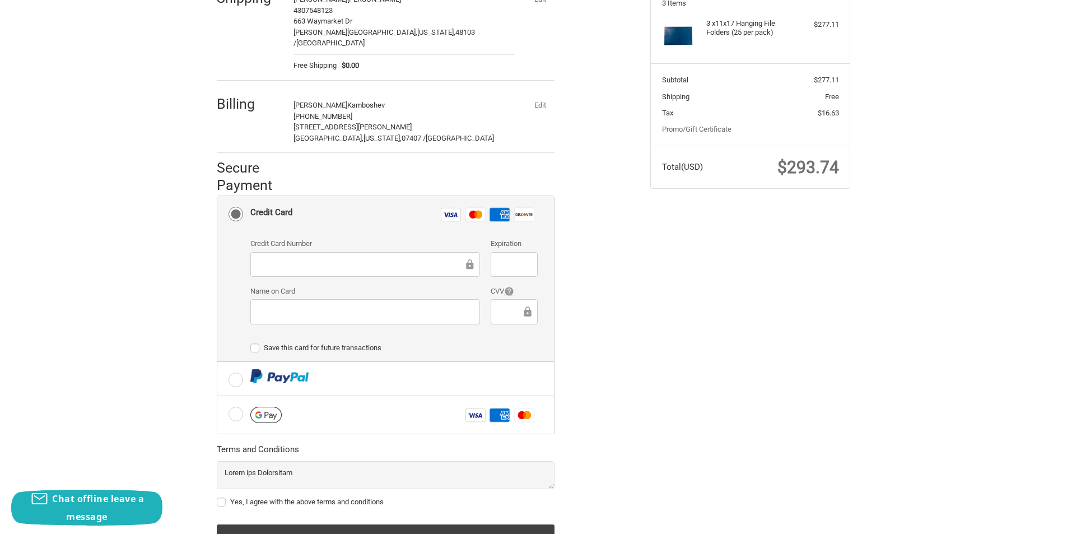
click at [533, 97] on button "Edit" at bounding box center [539, 105] width 29 height 16
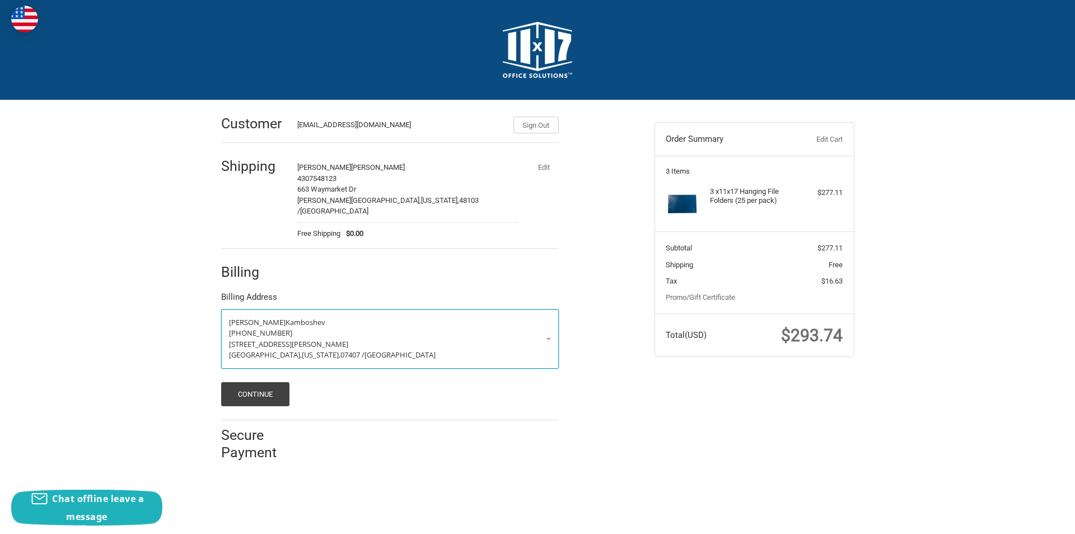
click at [287, 328] on p "(430) 785-7452" at bounding box center [390, 333] width 322 height 11
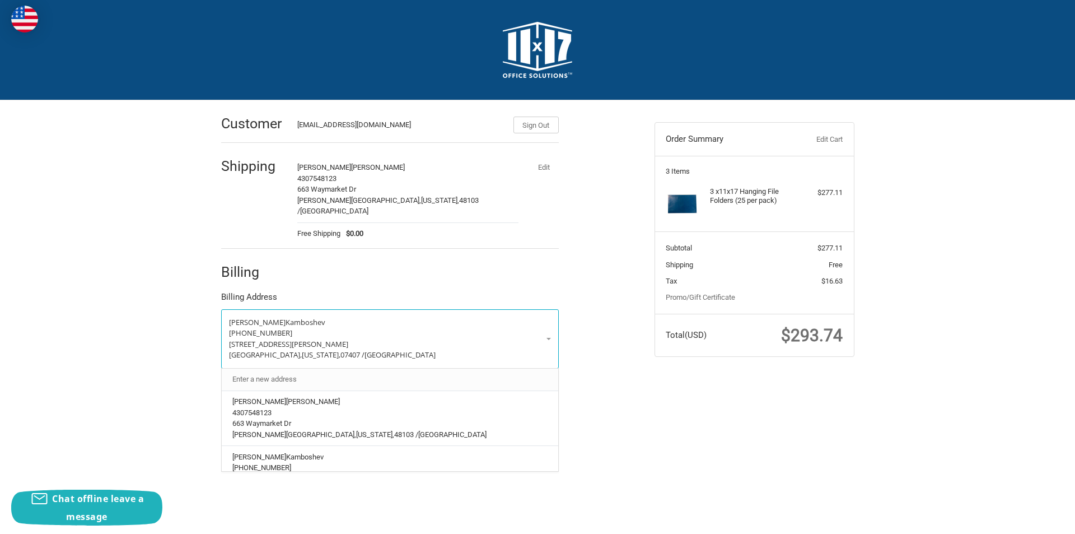
click at [277, 370] on link "Enter a new address" at bounding box center [390, 379] width 326 height 22
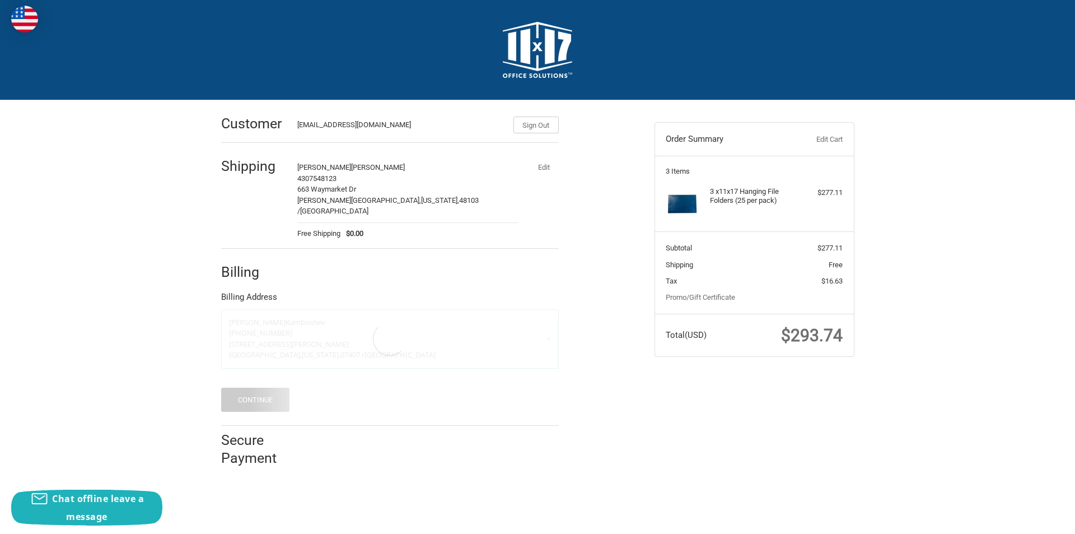
select select "US"
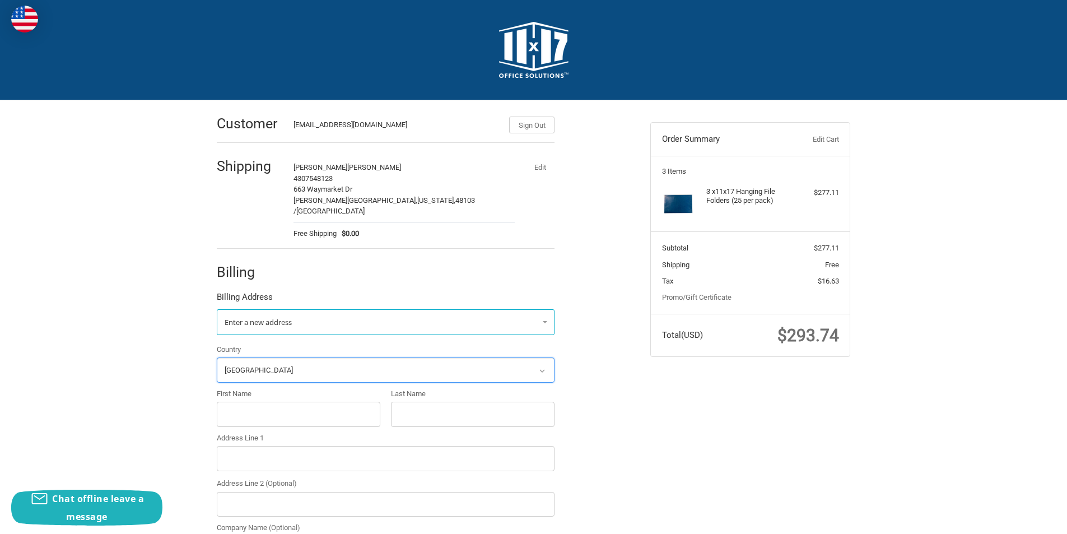
scroll to position [224, 0]
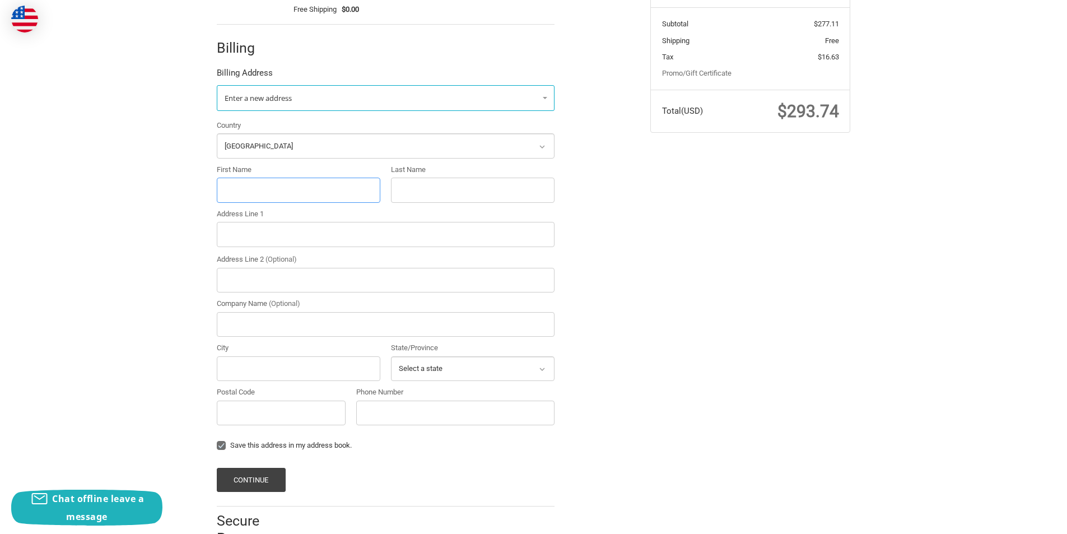
paste input "Kammie Dellasandro"
click at [263, 185] on input "First Name" at bounding box center [299, 190] width 164 height 25
click at [299, 178] on input "Kammie Dellasandro" at bounding box center [299, 190] width 164 height 25
type input "Kammie"
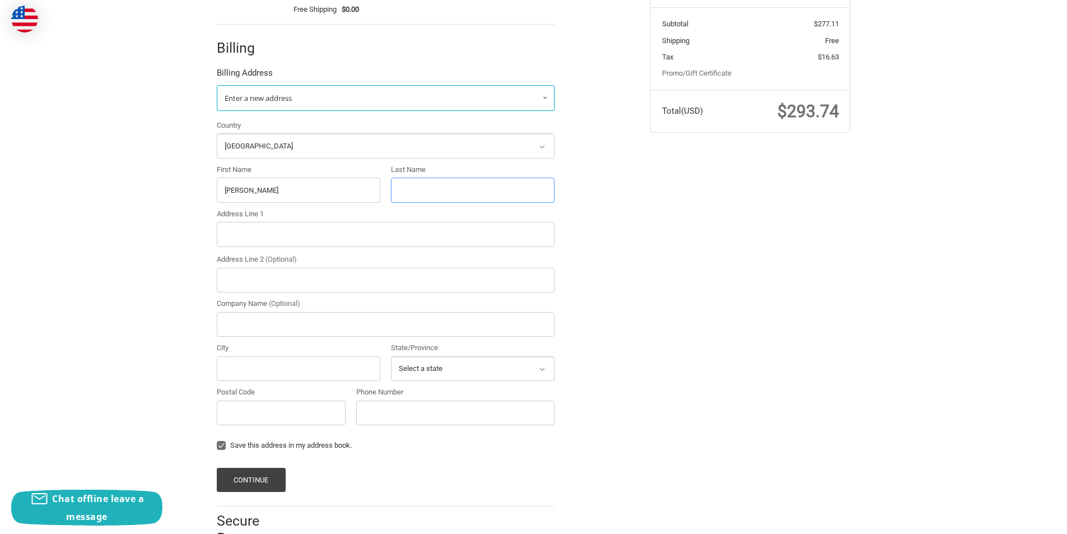
click at [520, 178] on input "Last Name" at bounding box center [473, 190] width 164 height 25
paste input "Dellasandro"
type input "Dellasandro"
paste input "5431 Kreger Street, Sterling Heights, 48310"
click at [302, 222] on input "Address Line 1" at bounding box center [386, 234] width 338 height 25
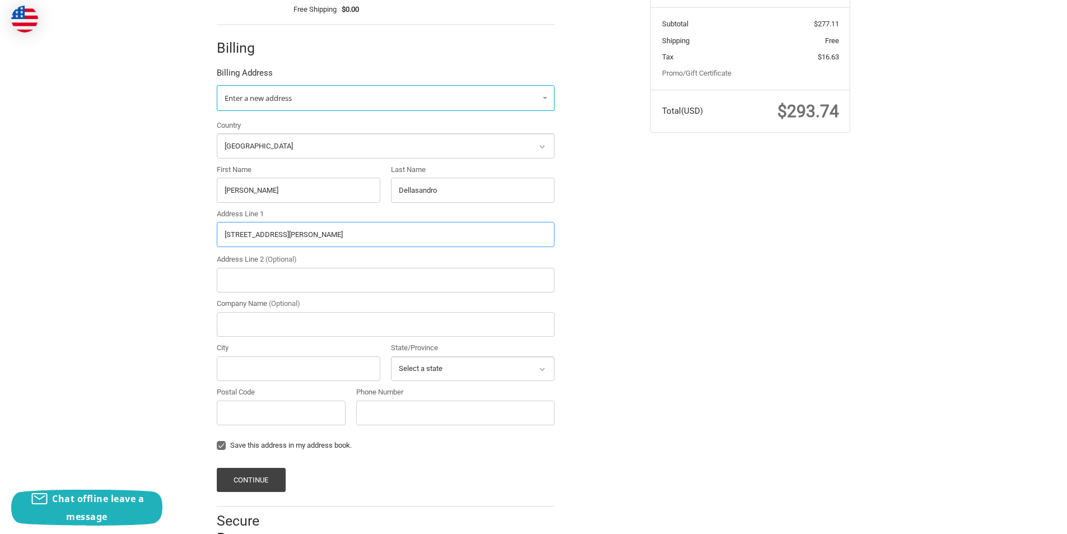
click at [381, 224] on input "5431 Kreger Street, Sterling Heights, 48310" at bounding box center [386, 234] width 338 height 25
type input "5431 Kreger Street, Sterling Heights,"
click at [263, 400] on input "Postal Code" at bounding box center [281, 412] width 129 height 25
paste input "48310"
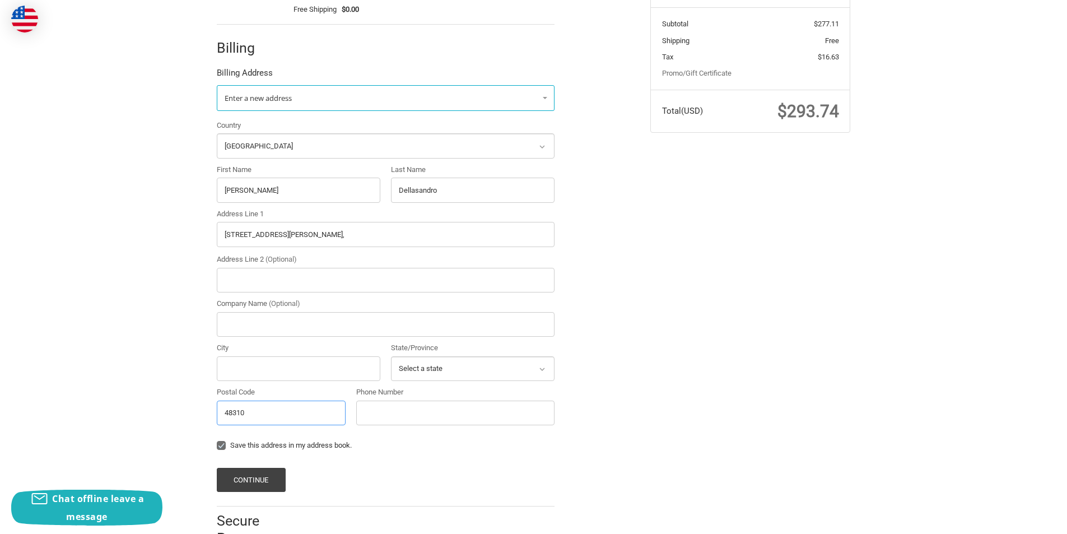
type input "48310"
drag, startPoint x: 339, startPoint y: 219, endPoint x: 288, endPoint y: 256, distance: 62.8
click at [288, 256] on div "Country Select a country Afghanistan Åland Islands Albania Algeria American Sam…" at bounding box center [385, 275] width 349 height 311
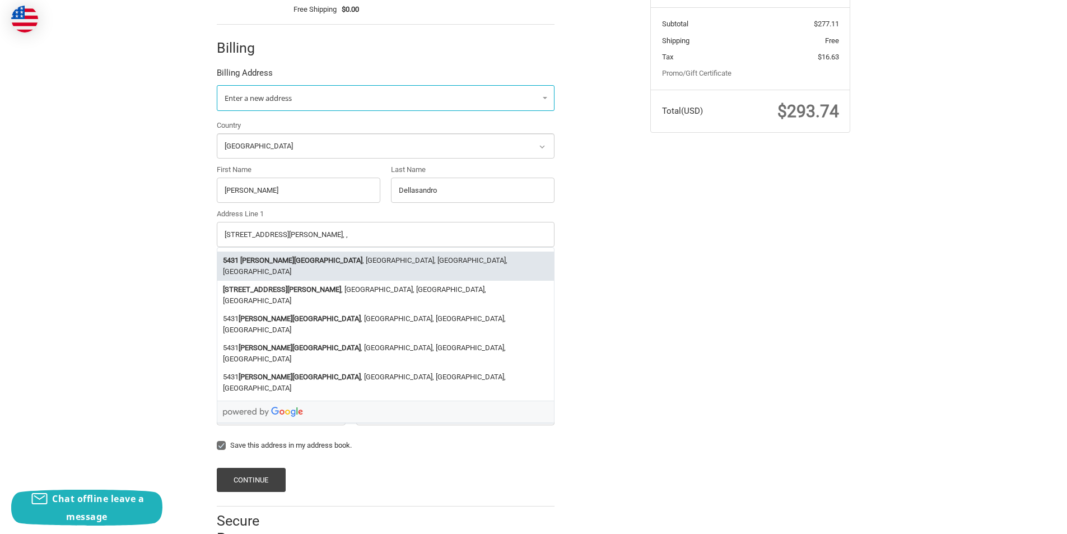
click at [238, 400] on div at bounding box center [385, 411] width 337 height 22
click at [309, 251] on li "5431 Kreger Street , Sterling Heights, MI, USA" at bounding box center [385, 265] width 337 height 29
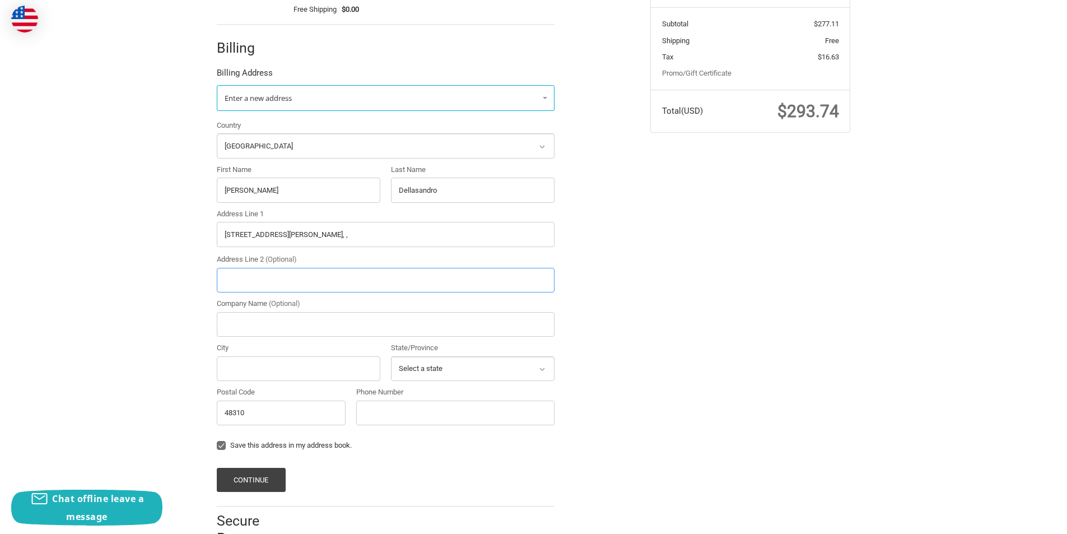
type input "5431 Kreger Street"
type input "Sterling Heights"
select select "MI"
click at [298, 225] on input "5431 Kreger Street" at bounding box center [386, 234] width 338 height 25
click at [406, 387] on div "Phone Number" at bounding box center [455, 405] width 198 height 39
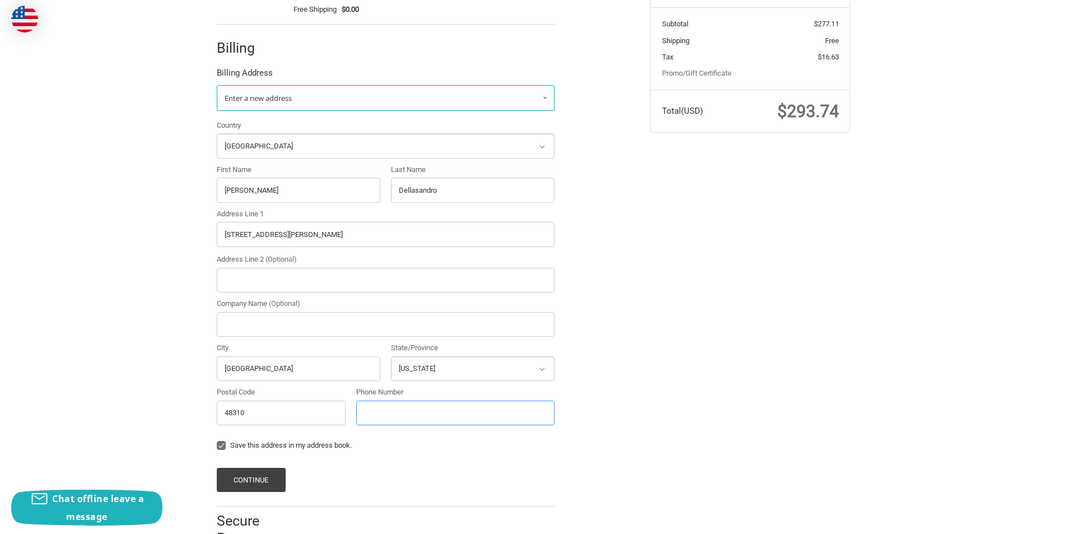
click at [421, 412] on input "Phone Number" at bounding box center [455, 412] width 198 height 25
type input "(430) 785-7452"
click at [270, 468] on button "Continue" at bounding box center [251, 480] width 69 height 24
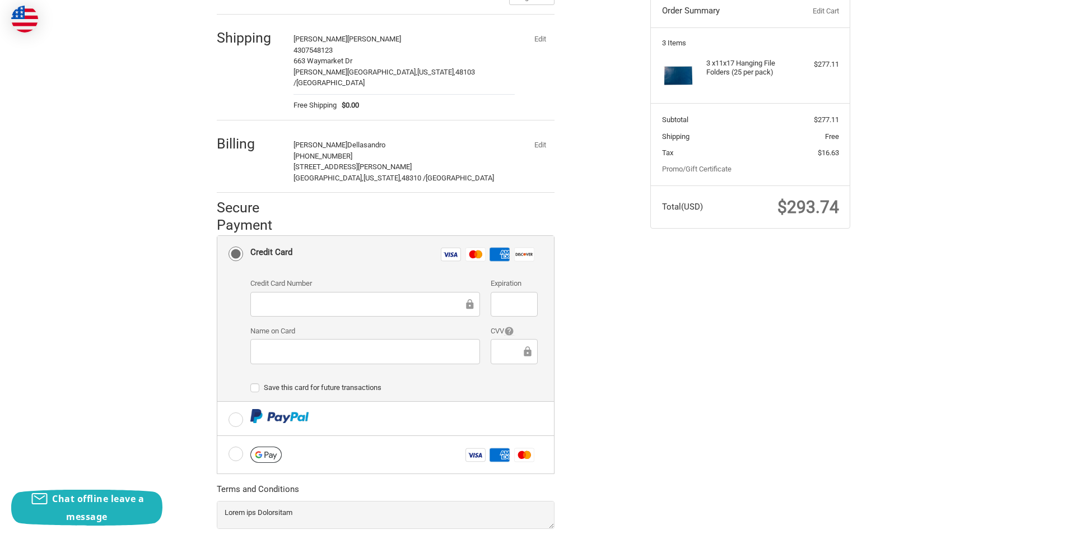
scroll to position [213, 0]
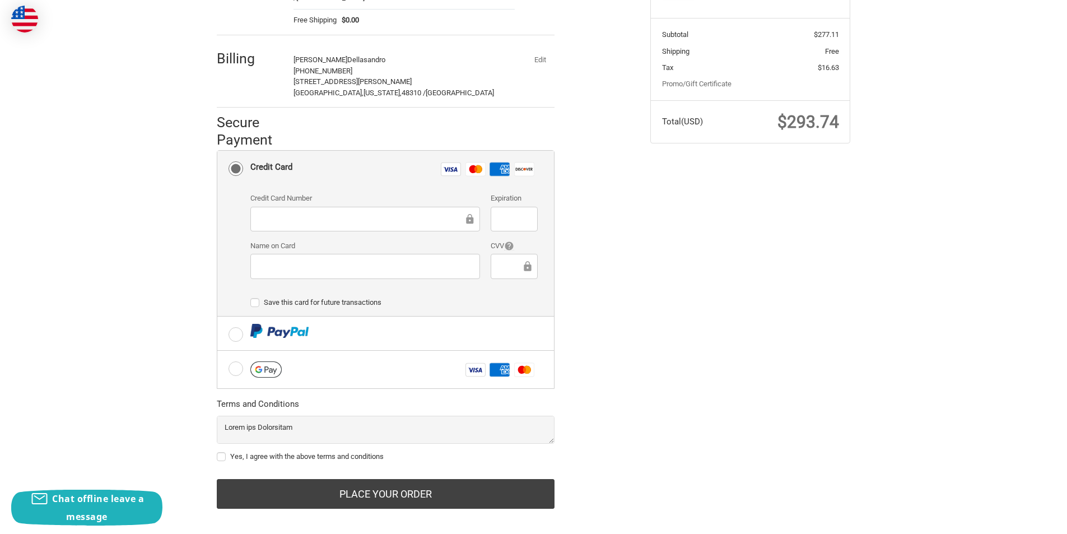
click at [309, 207] on div at bounding box center [365, 219] width 230 height 25
click at [509, 218] on div at bounding box center [514, 219] width 46 height 25
click at [225, 452] on label "Yes, I agree with the above terms and conditions" at bounding box center [386, 456] width 338 height 9
click at [217, 451] on input "Yes, I agree with the above terms and conditions" at bounding box center [217, 451] width 1 height 1
checkbox input "true"
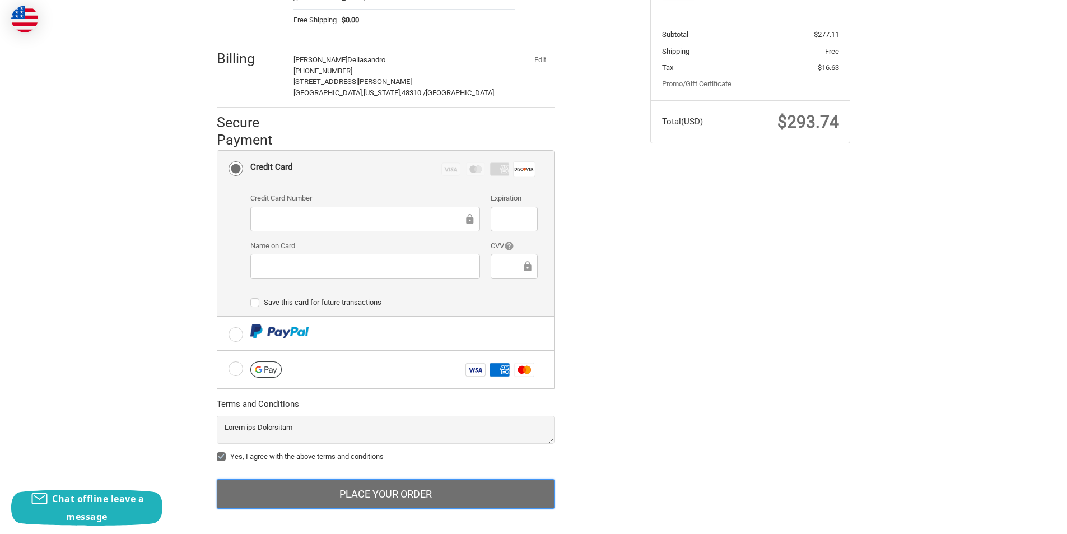
click at [297, 483] on button "Place Your Order" at bounding box center [386, 494] width 338 height 30
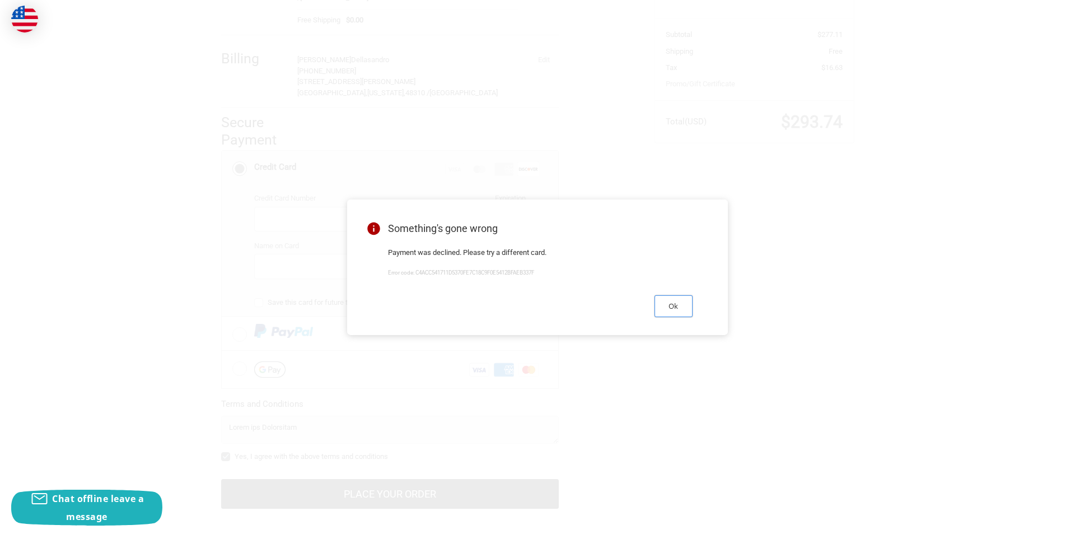
click at [679, 305] on button "Ok" at bounding box center [674, 306] width 38 height 22
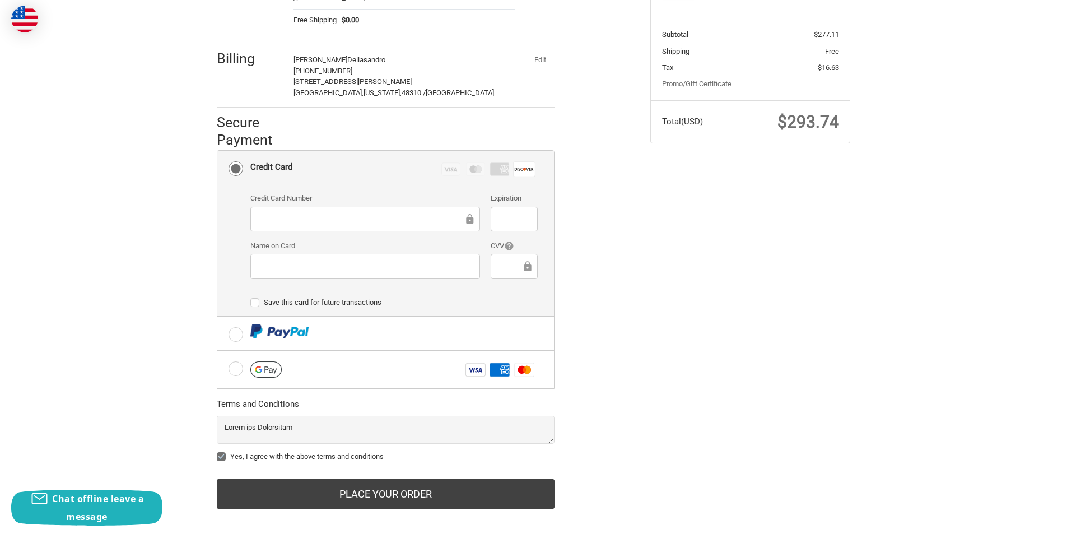
click at [537, 52] on button "Edit" at bounding box center [539, 60] width 29 height 16
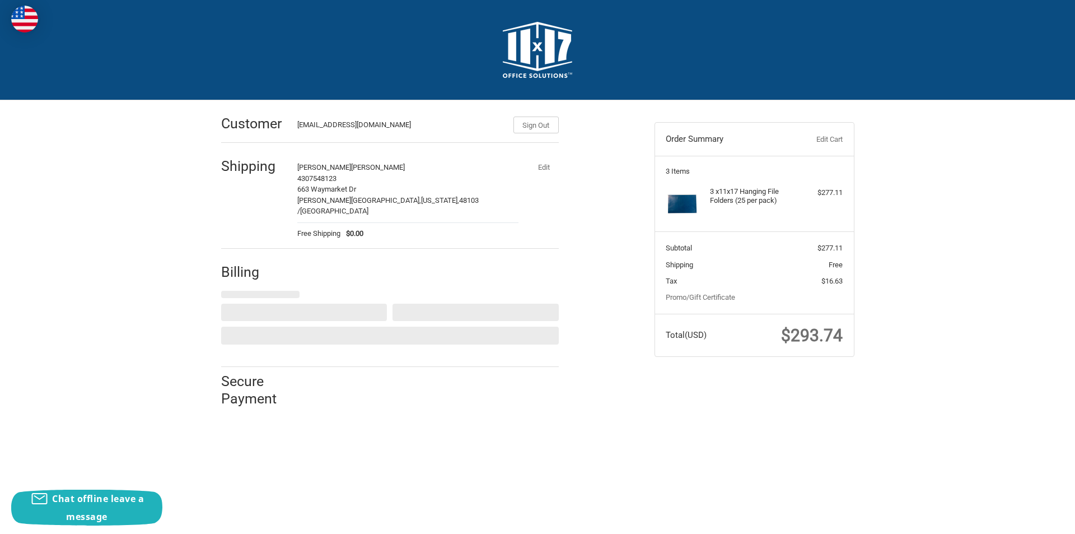
select select "US"
select select "MI"
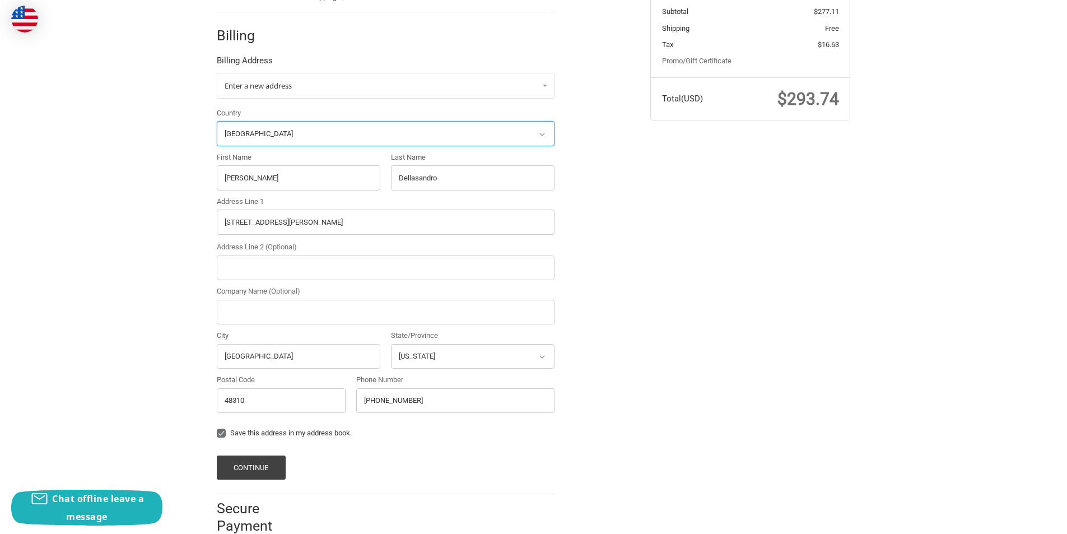
scroll to position [238, 0]
click at [263, 170] on input "Kammie" at bounding box center [299, 176] width 164 height 25
paste input "Ira J. Oleson."
click at [272, 170] on input "KammieIra J. Oleson." at bounding box center [299, 176] width 164 height 25
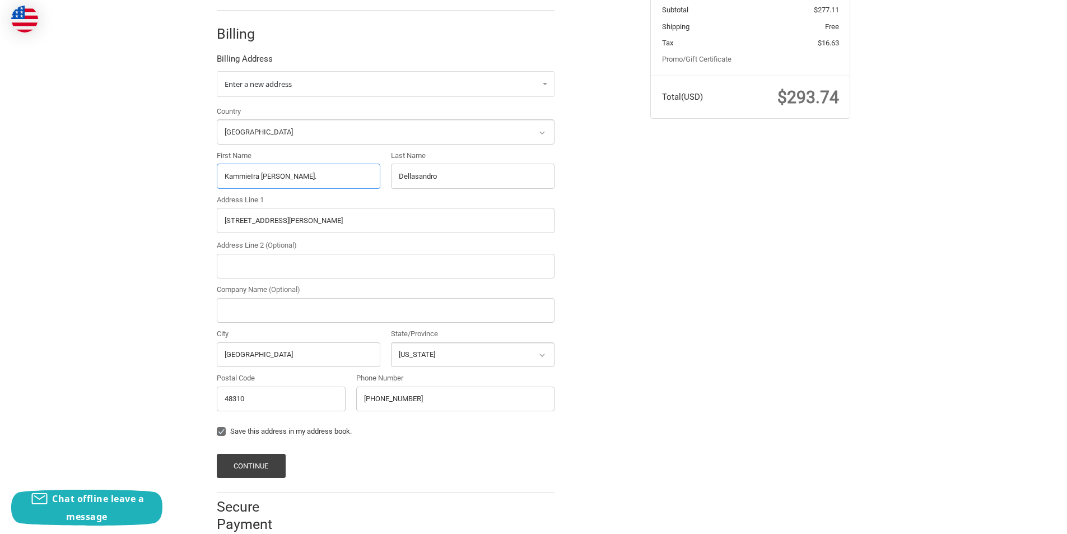
click at [272, 170] on input "KammieIra J. Oleson." at bounding box center [299, 176] width 164 height 25
paste input "Ira J. Oleson."
click at [272, 170] on input "KammieIra J. Ira J. Oleson.." at bounding box center [299, 176] width 164 height 25
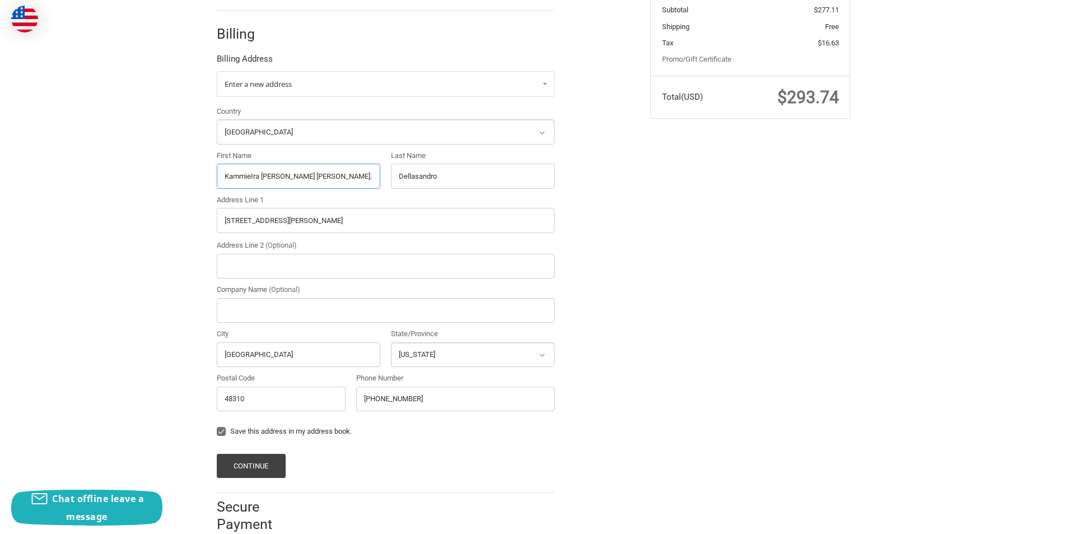
paste input "Ira J. Oleson"
click at [252, 164] on input "Ira J. Oleson." at bounding box center [299, 176] width 164 height 25
type input "Ira J. ."
click at [432, 164] on input "Dellasandro" at bounding box center [473, 176] width 164 height 25
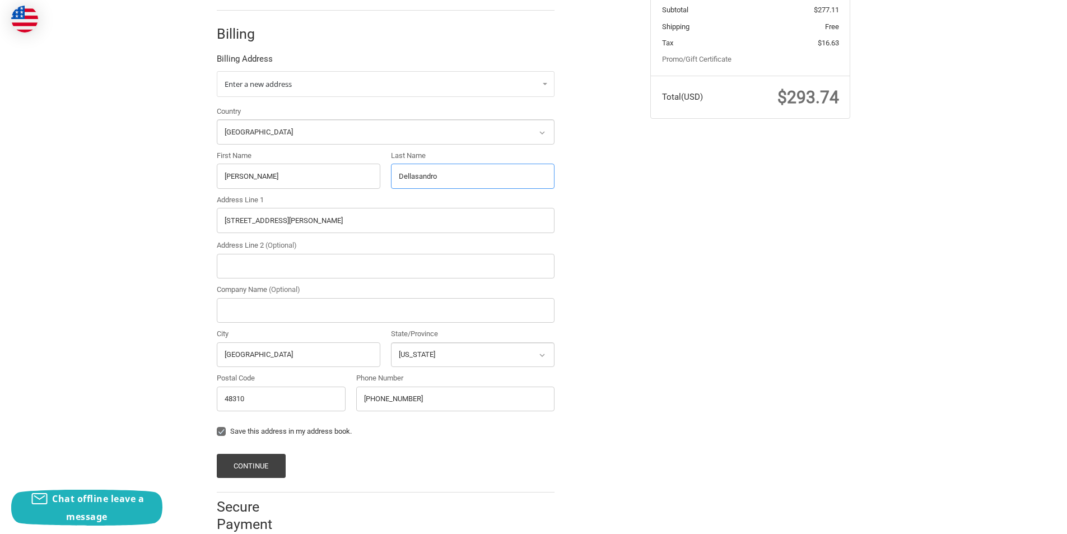
click at [432, 164] on input "Dellasandro" at bounding box center [473, 176] width 164 height 25
paste input "Oleson"
type input "Oleson"
click at [332, 169] on input "Ira J. ." at bounding box center [299, 176] width 164 height 25
type input "Ira J"
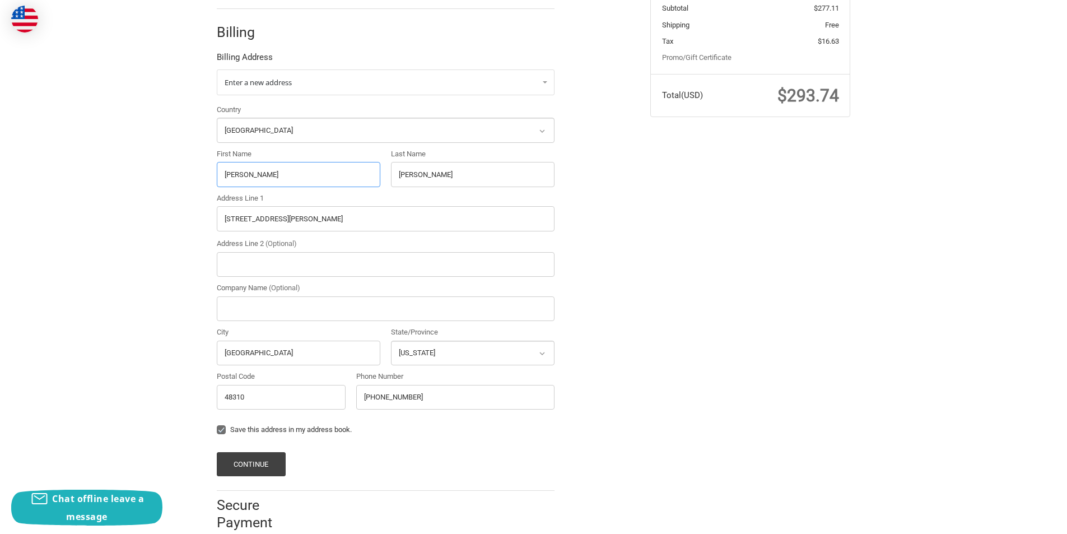
scroll to position [249, 0]
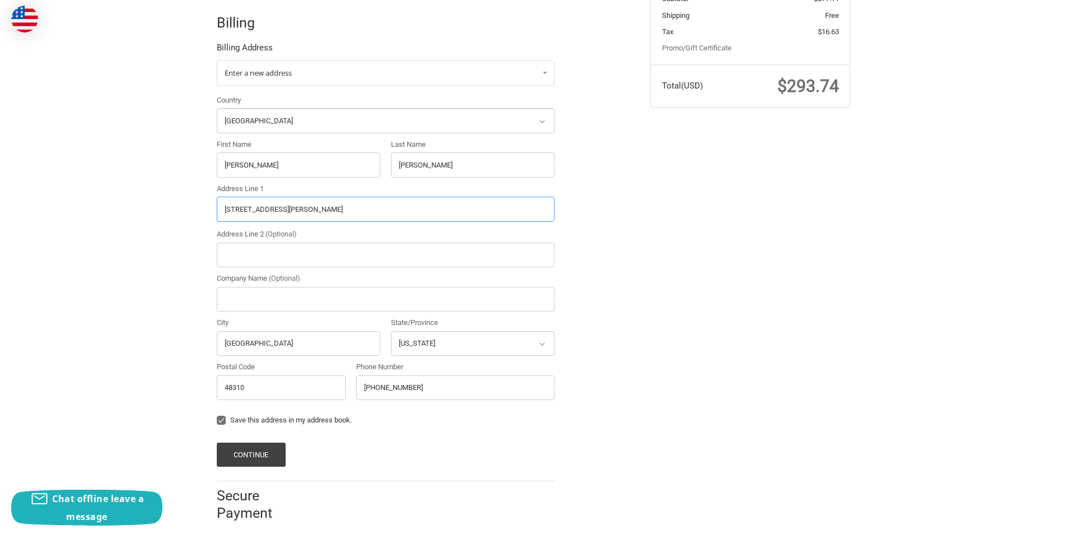
click at [298, 208] on input "5431 Kreger Street" at bounding box center [386, 209] width 338 height 25
paste input "284 E Rich Ln, Blackfoot, ID 83221"
click at [328, 204] on input "284 E Rich Ln, Blackfoot, ID 83221" at bounding box center [386, 209] width 338 height 25
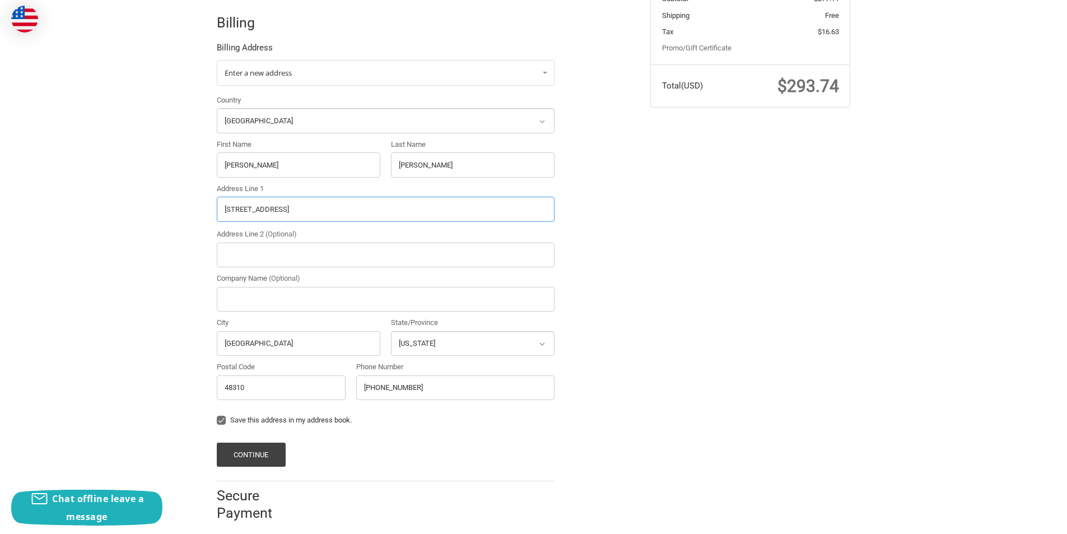
click at [328, 204] on input "284 E Rich Ln, Blackfoot, ID 83221" at bounding box center [386, 209] width 338 height 25
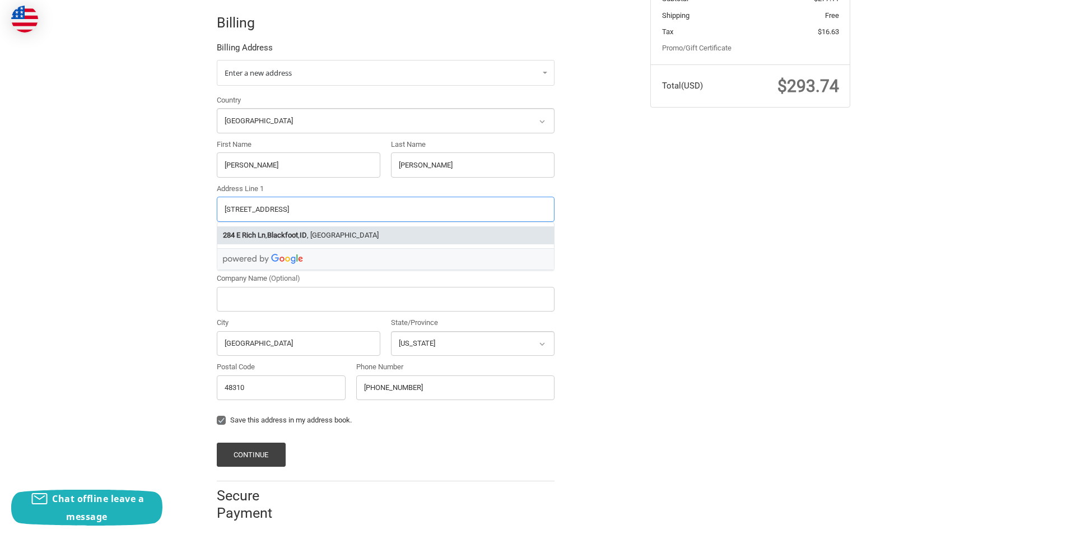
click at [321, 226] on li "284 E Rich Ln , Blackfoot , ID , USA" at bounding box center [385, 235] width 337 height 18
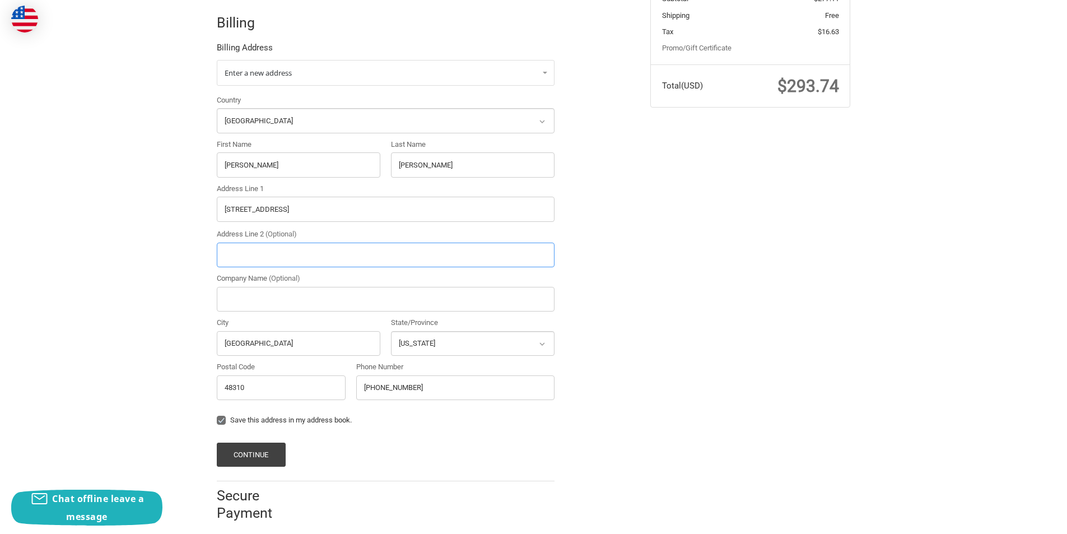
type input "[STREET_ADDRESS]"
type input "Blackfoot"
select select "ID"
type input "83221"
click at [254, 442] on button "Continue" at bounding box center [251, 454] width 69 height 24
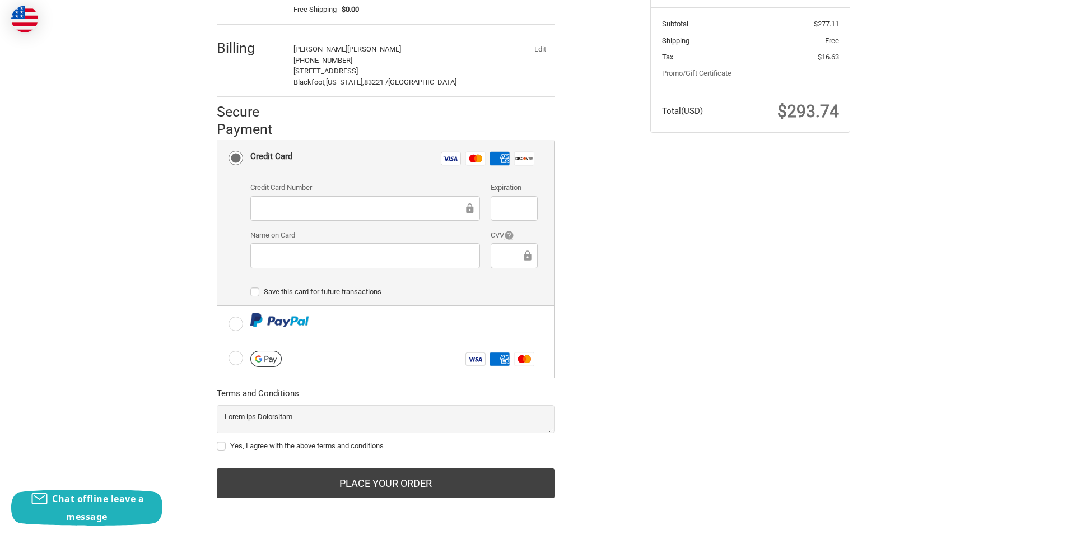
scroll to position [0, 0]
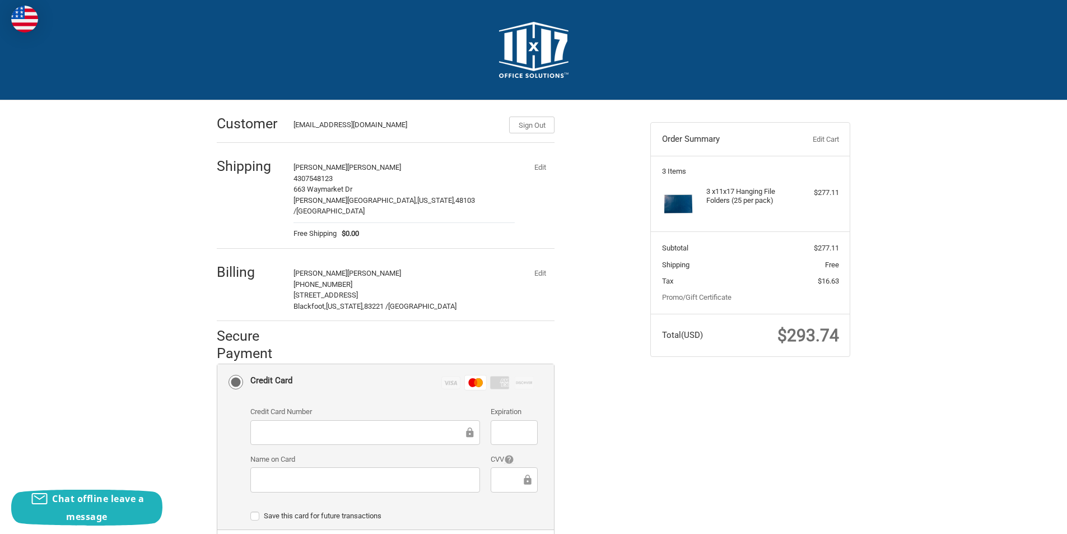
click at [495, 420] on div at bounding box center [514, 432] width 46 height 25
click at [497, 420] on div at bounding box center [514, 432] width 46 height 25
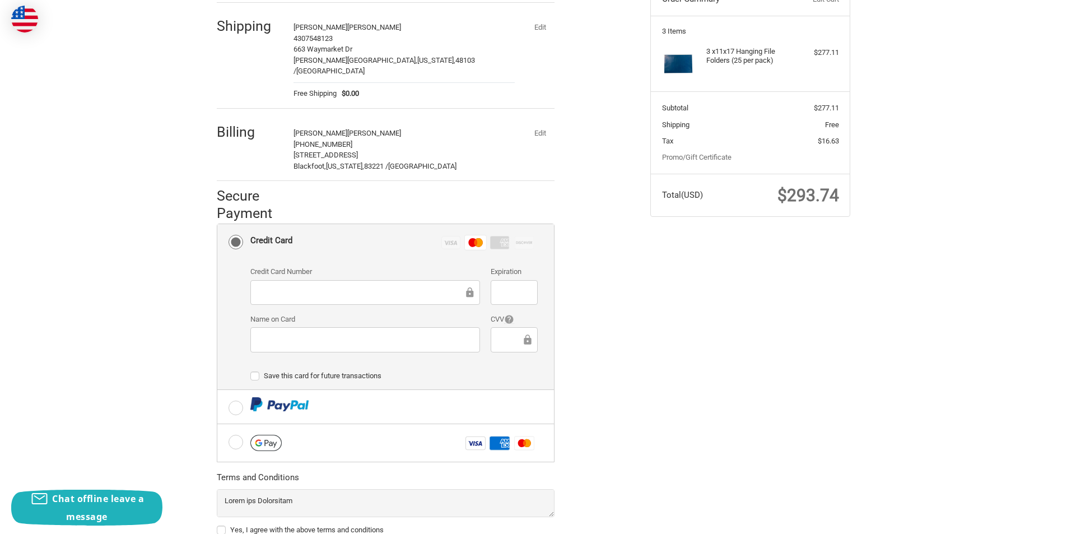
scroll to position [213, 0]
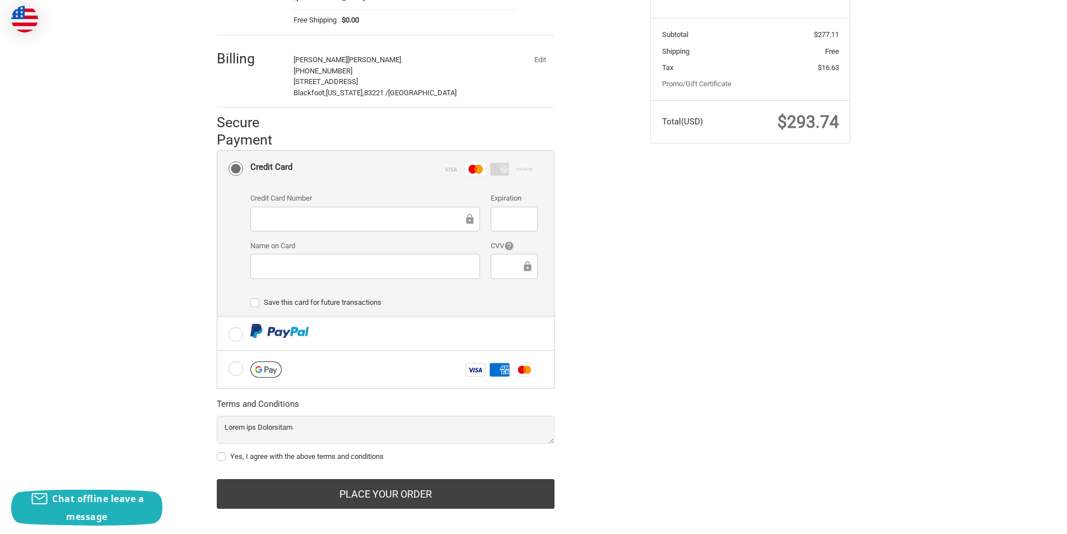
click at [217, 439] on div "Yes, I agree with the above terms and conditions" at bounding box center [386, 440] width 338 height 49
click at [233, 452] on label "Yes, I agree with the above terms and conditions" at bounding box center [386, 456] width 338 height 9
click at [217, 451] on input "Yes, I agree with the above terms and conditions" at bounding box center [217, 451] width 1 height 1
checkbox input "true"
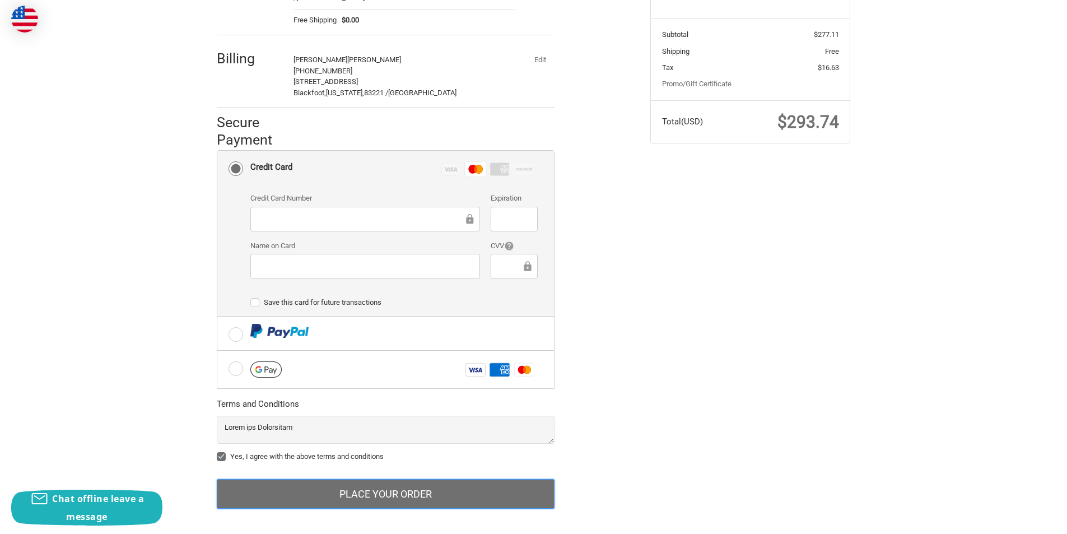
click at [269, 479] on button "Place Your Order" at bounding box center [386, 494] width 338 height 30
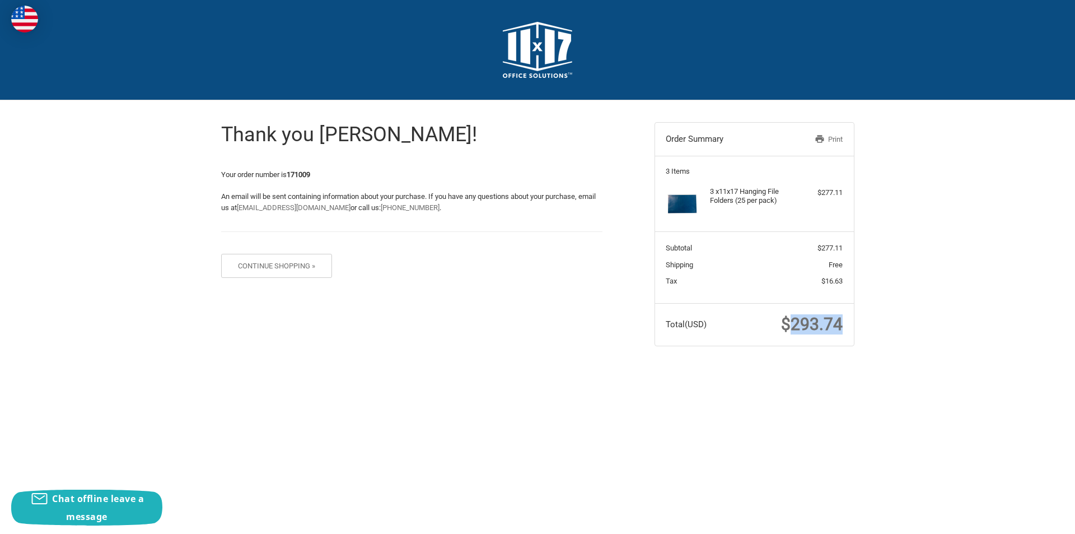
drag, startPoint x: 793, startPoint y: 321, endPoint x: 918, endPoint y: 324, distance: 125.5
click at [918, 324] on div "Thank you Ira J! Your order number is 171009 An email will be sent containing i…" at bounding box center [537, 234] width 1075 height 268
copy span "293.74"
click at [301, 176] on strong "171009" at bounding box center [299, 174] width 24 height 8
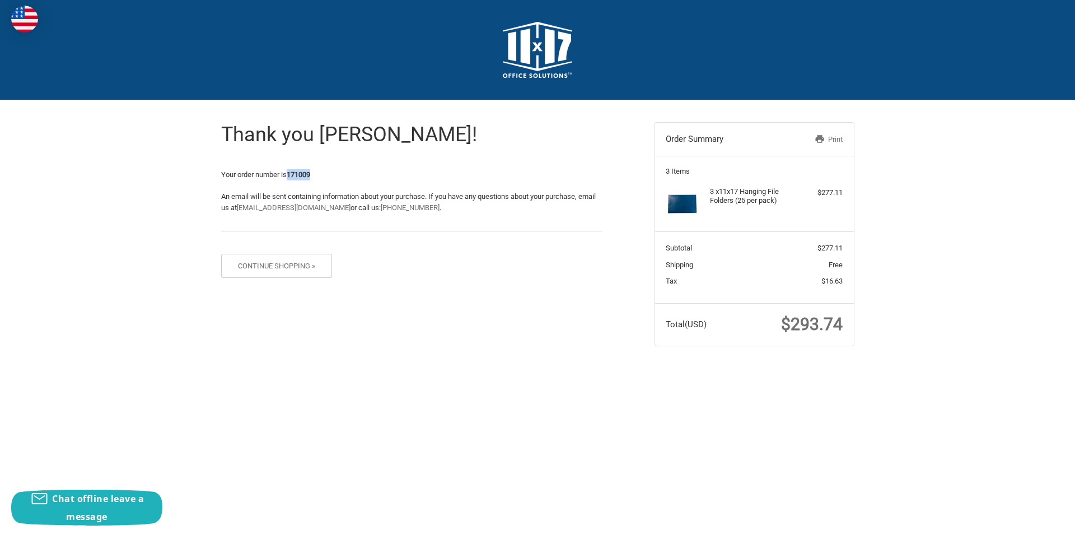
copy strong "171009"
click at [576, 37] on h2 at bounding box center [537, 50] width 628 height 56
click at [565, 46] on img at bounding box center [537, 50] width 69 height 56
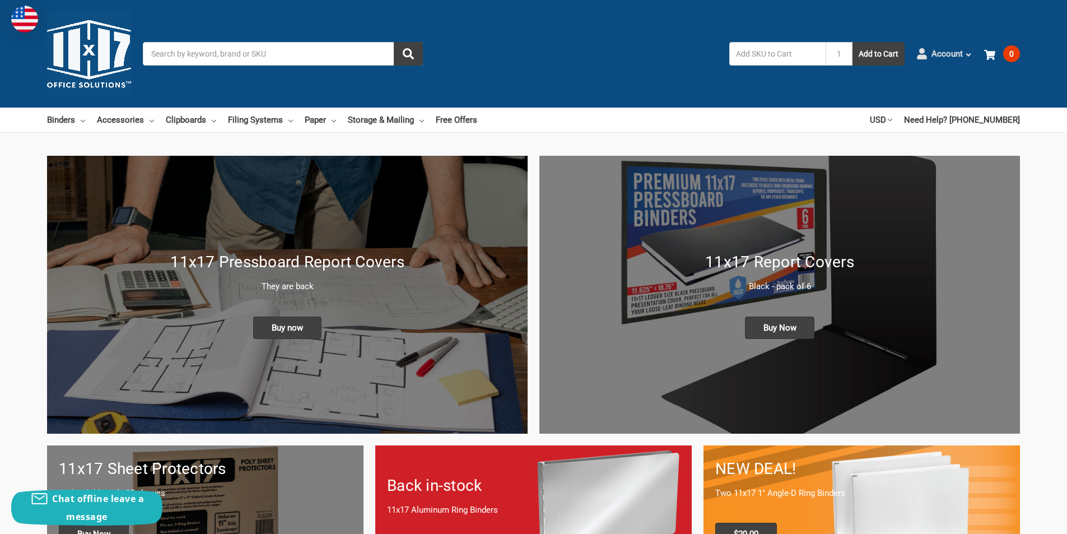
click at [971, 51] on icon at bounding box center [968, 55] width 8 height 8
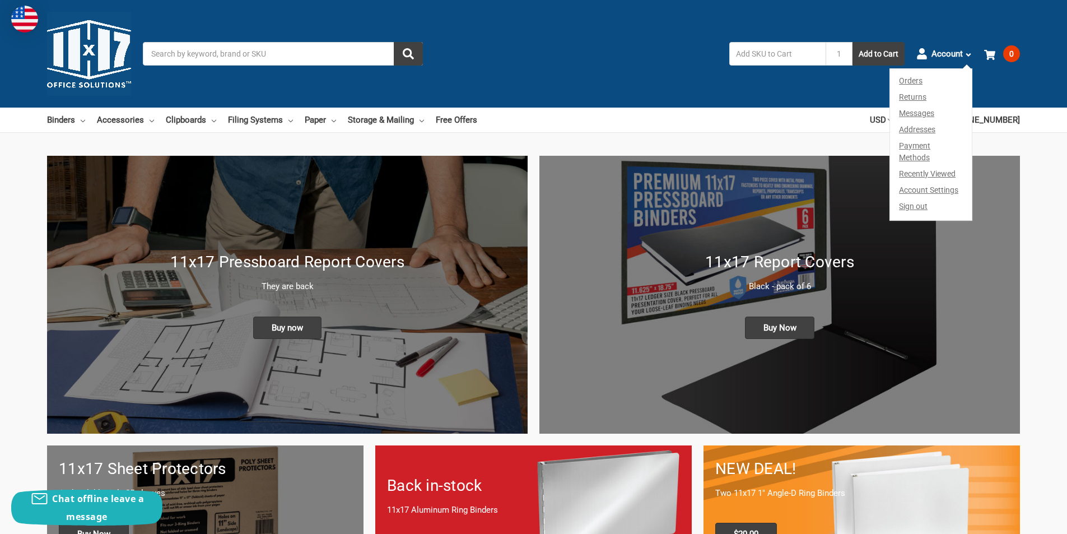
click at [908, 86] on link "Orders" at bounding box center [931, 79] width 82 height 20
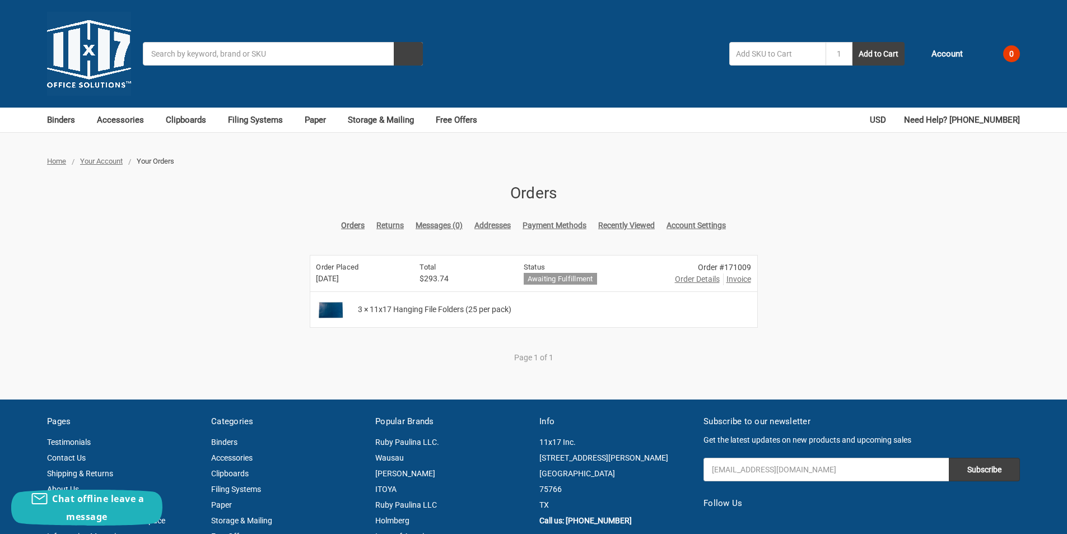
click at [708, 278] on span "Order Details" at bounding box center [697, 279] width 45 height 12
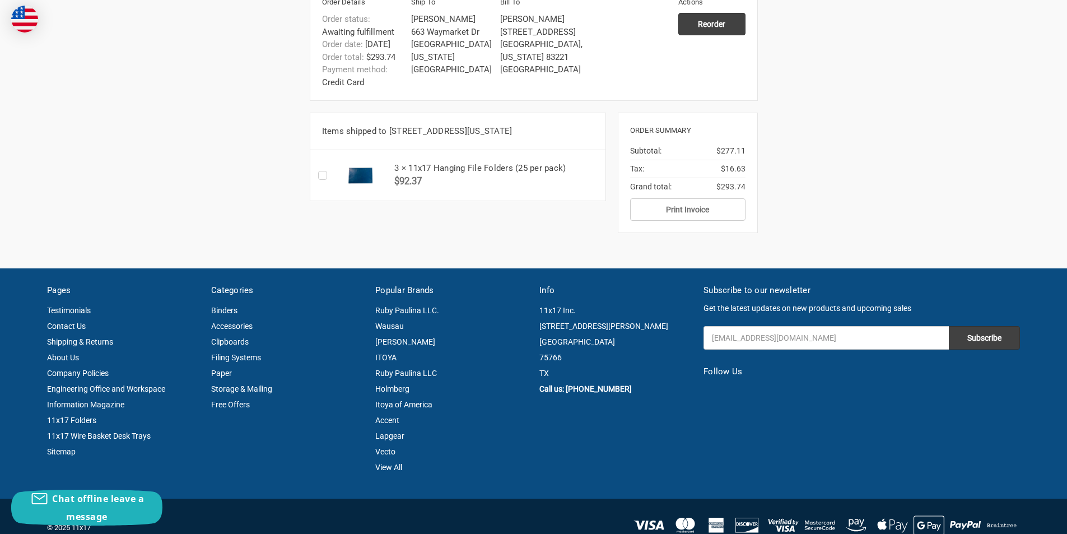
scroll to position [336, 0]
